Goal: Task Accomplishment & Management: Manage account settings

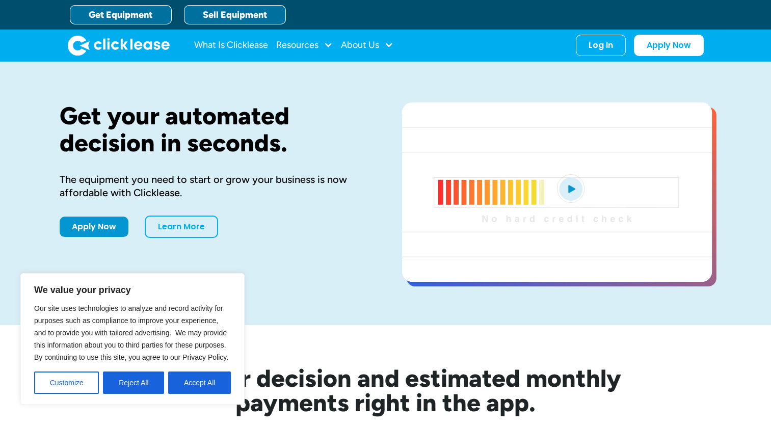
click at [212, 10] on link "Sell Equipment" at bounding box center [235, 14] width 102 height 19
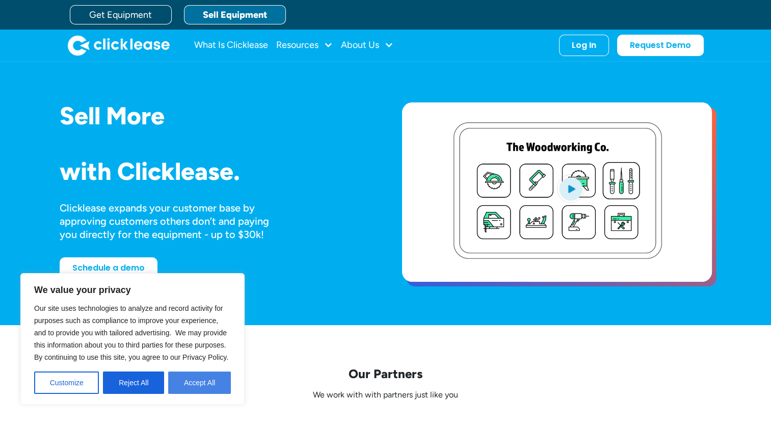
click at [193, 393] on button "Accept All" at bounding box center [199, 383] width 63 height 22
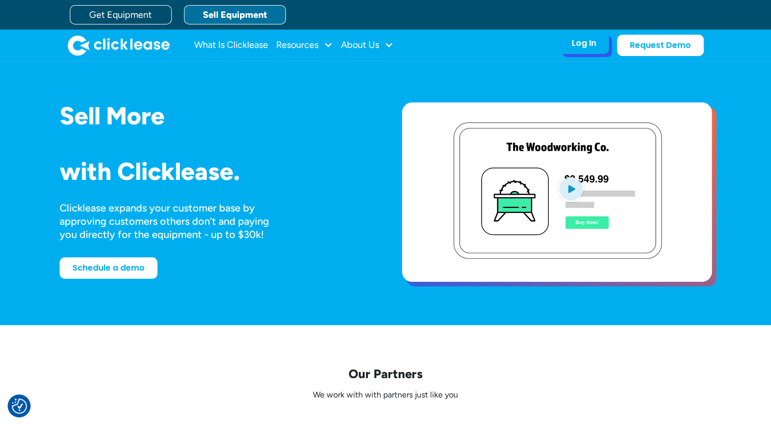
click at [589, 45] on div "Log In" at bounding box center [584, 43] width 24 height 10
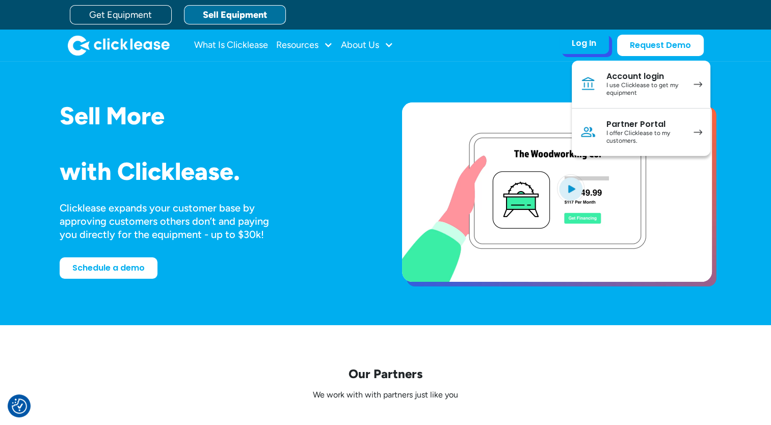
click at [632, 89] on div "I use Clicklease to get my equipment" at bounding box center [645, 90] width 77 height 16
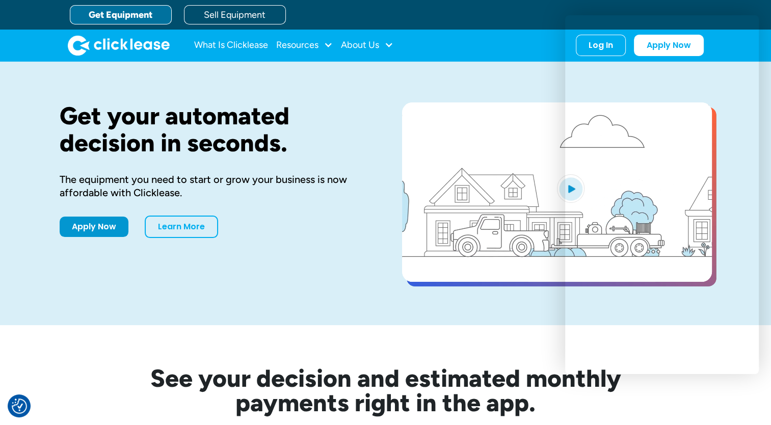
click at [431, 67] on div "Get your automated decision in seconds. The equipment you need to start or grow…" at bounding box center [386, 194] width 653 height 264
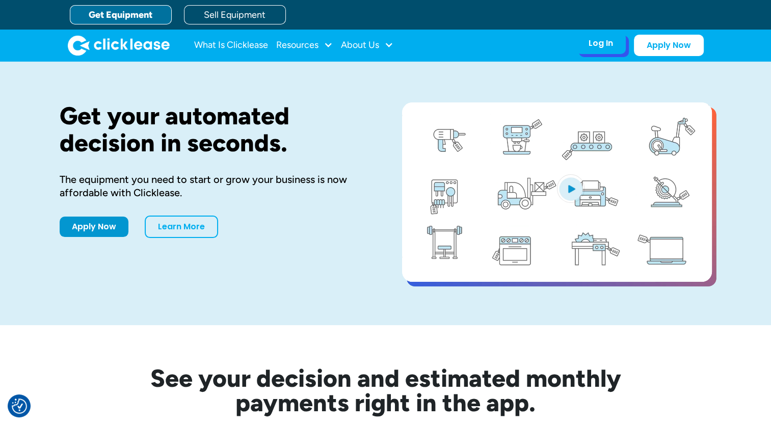
click at [614, 50] on div "Log In Account login I use Clicklease to get my equipment Partner Portal I offe…" at bounding box center [601, 43] width 50 height 21
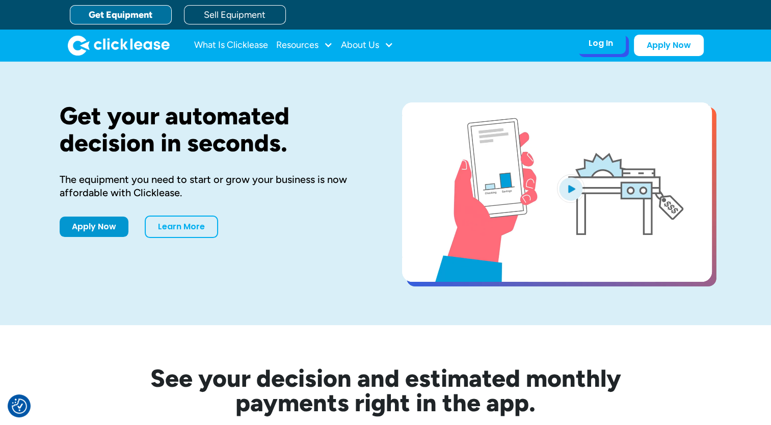
click at [603, 45] on div "Log In" at bounding box center [601, 43] width 24 height 10
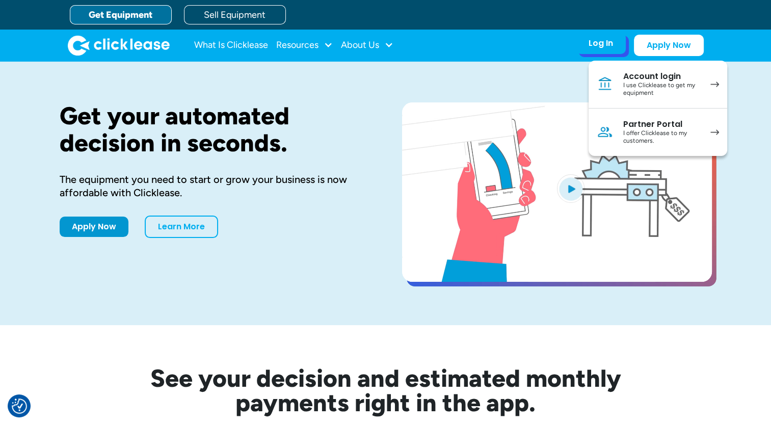
click at [665, 83] on div "I use Clicklease to get my equipment" at bounding box center [662, 90] width 77 height 16
